Goal: Check status: Check status

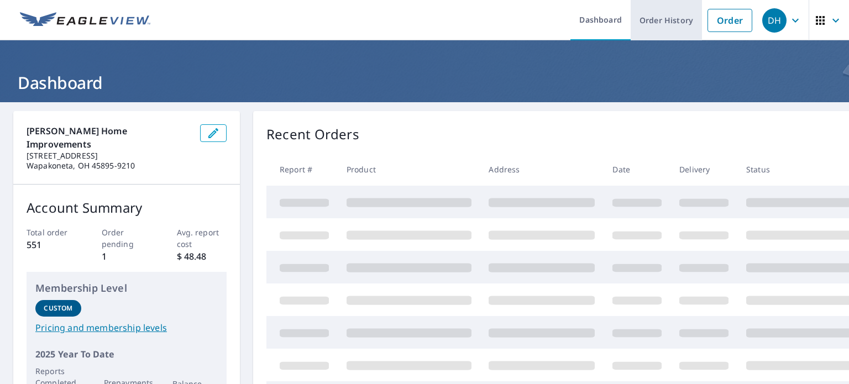
click at [651, 20] on link "Order History" at bounding box center [666, 20] width 71 height 40
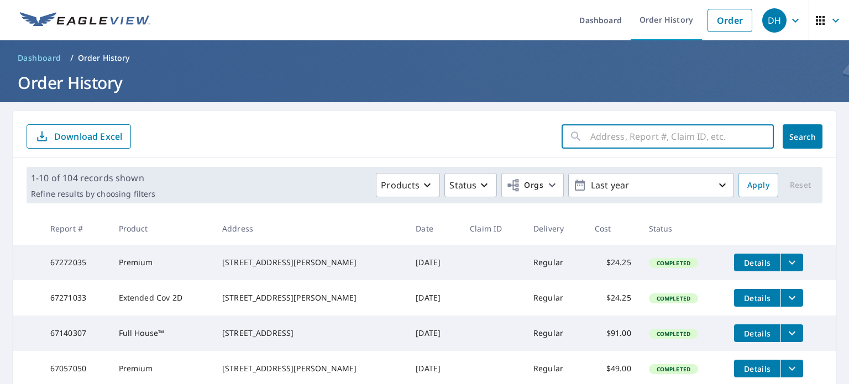
click at [619, 137] on input "text" at bounding box center [682, 136] width 184 height 31
type input "[GEOGRAPHIC_DATA]"
click button "Search" at bounding box center [803, 136] width 40 height 24
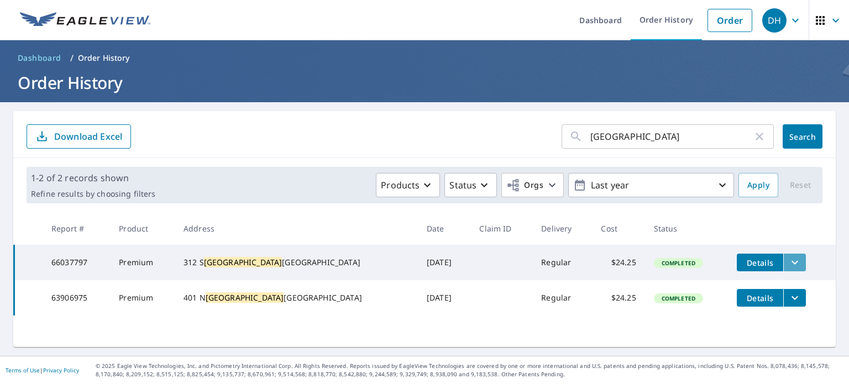
click at [783, 260] on button "filesDropdownBtn-66037797" at bounding box center [794, 263] width 23 height 18
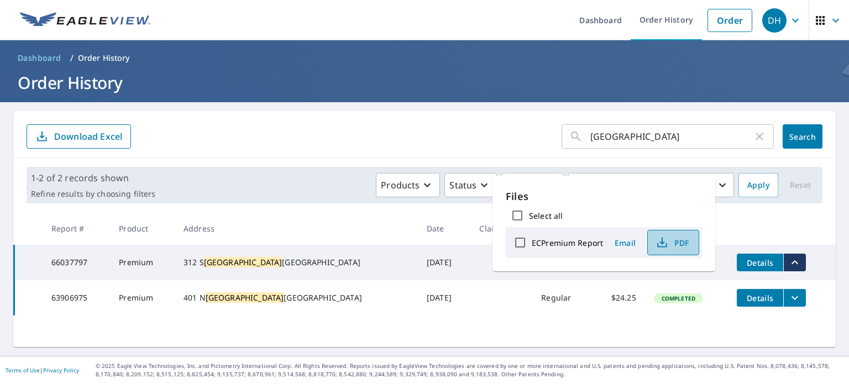
click at [670, 238] on span "PDF" at bounding box center [671, 242] width 35 height 13
